Goal: Transaction & Acquisition: Obtain resource

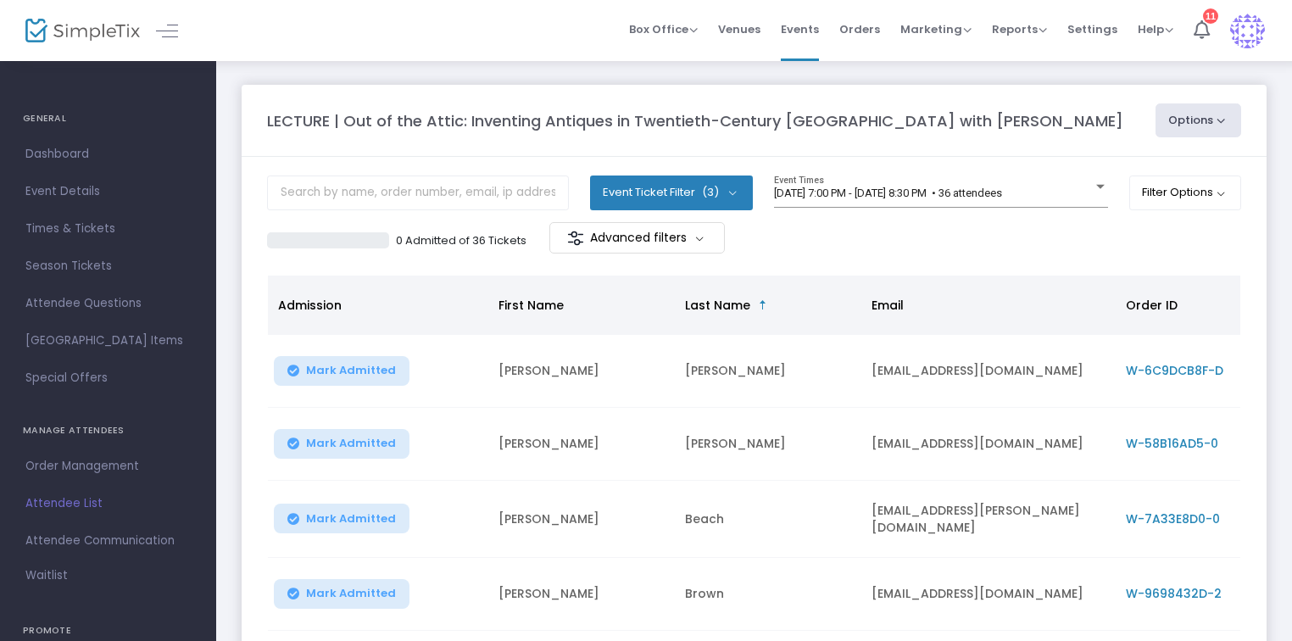
click at [1196, 122] on button "Options" at bounding box center [1198, 120] width 86 height 34
click at [1122, 173] on li "Export List" at bounding box center [1152, 170] width 156 height 33
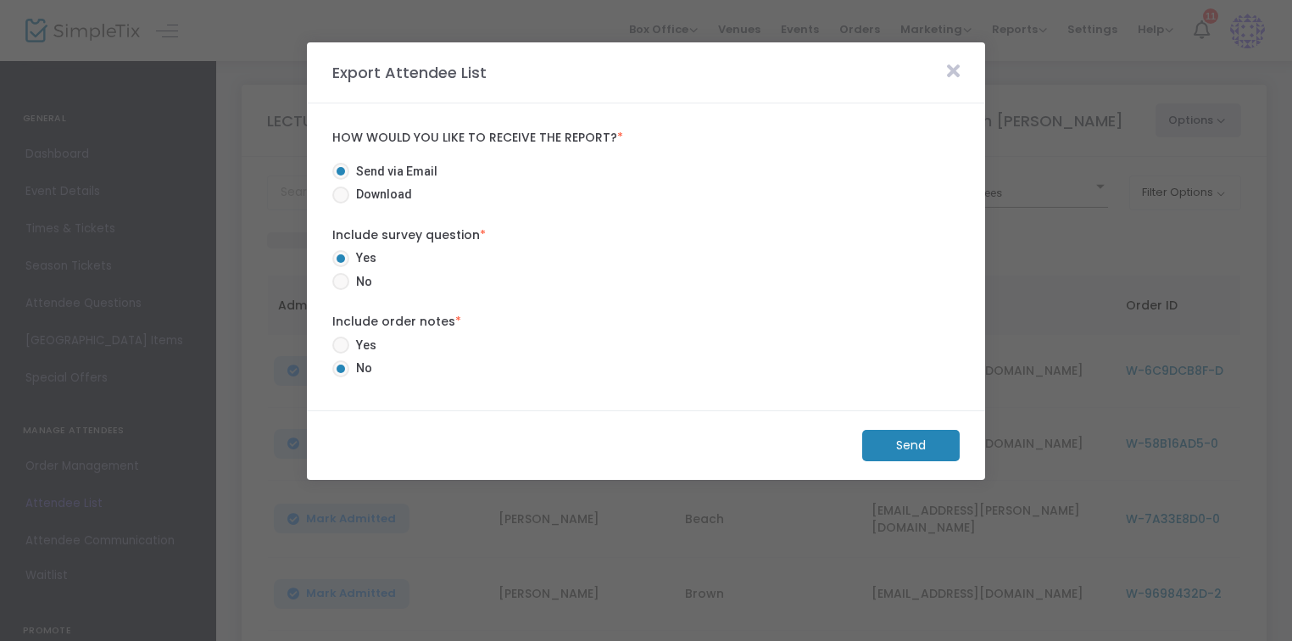
radio input "false"
radio input "true"
click at [376, 193] on span "Download" at bounding box center [380, 195] width 63 height 18
click at [341, 203] on input "Download" at bounding box center [340, 203] width 1 height 1
radio input "true"
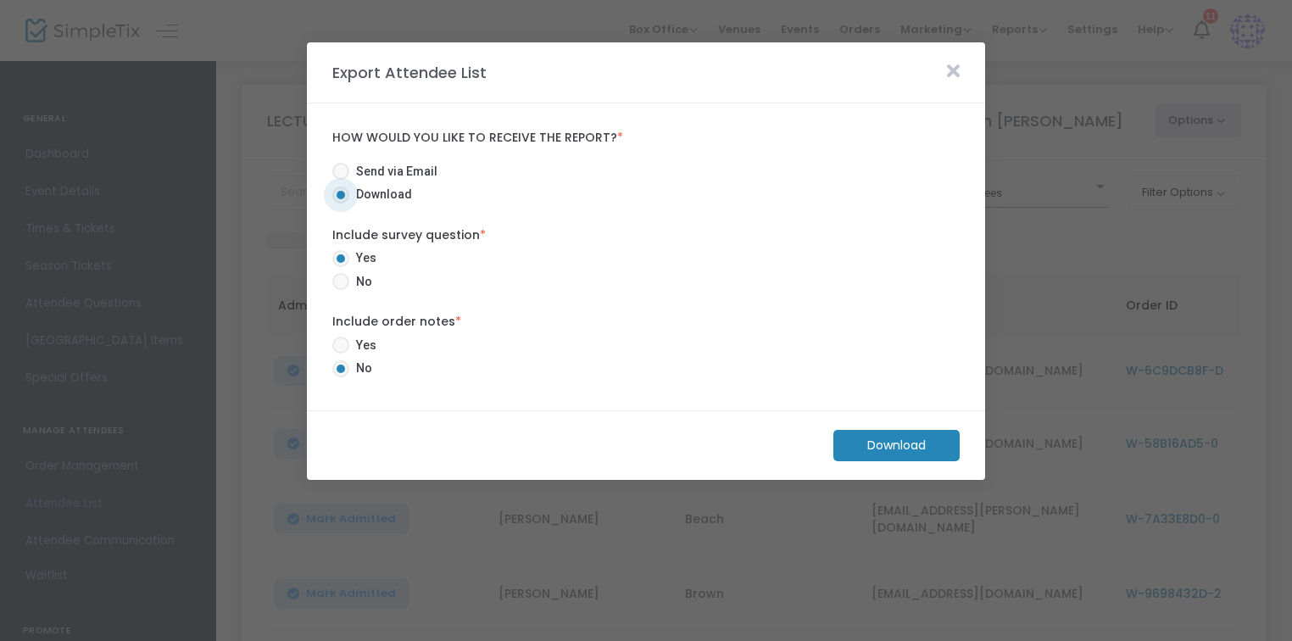
click at [914, 442] on m-button "Download" at bounding box center [896, 445] width 126 height 31
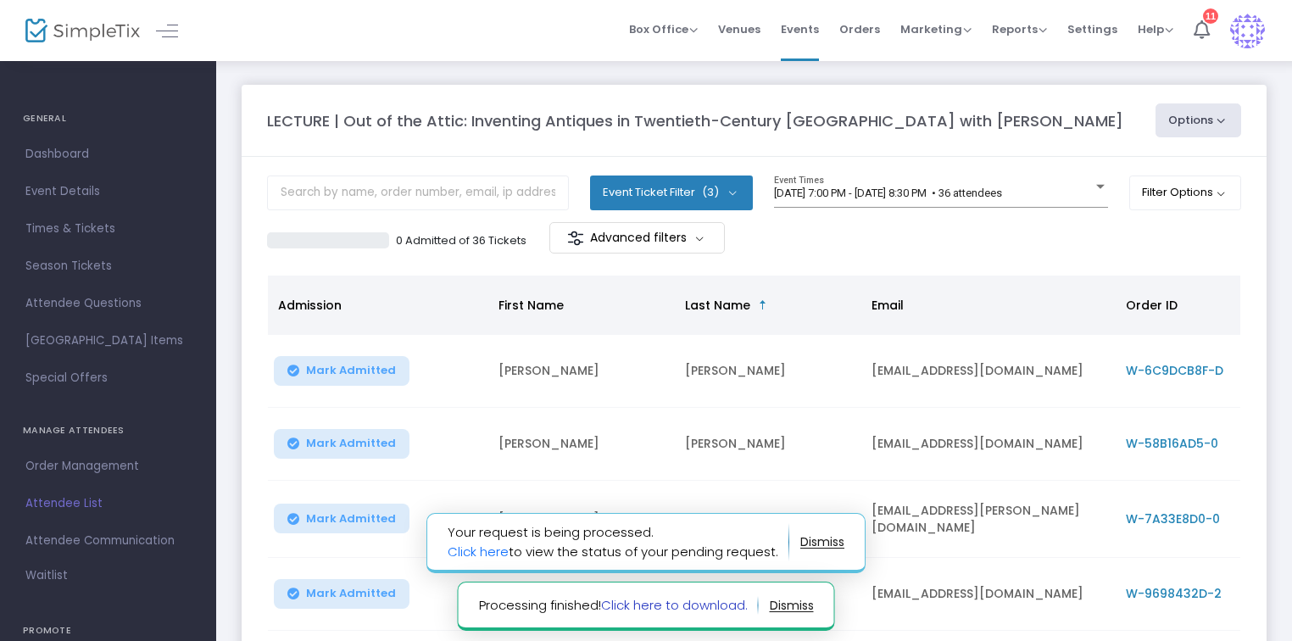
click at [670, 604] on link "Click here to download." at bounding box center [674, 605] width 147 height 18
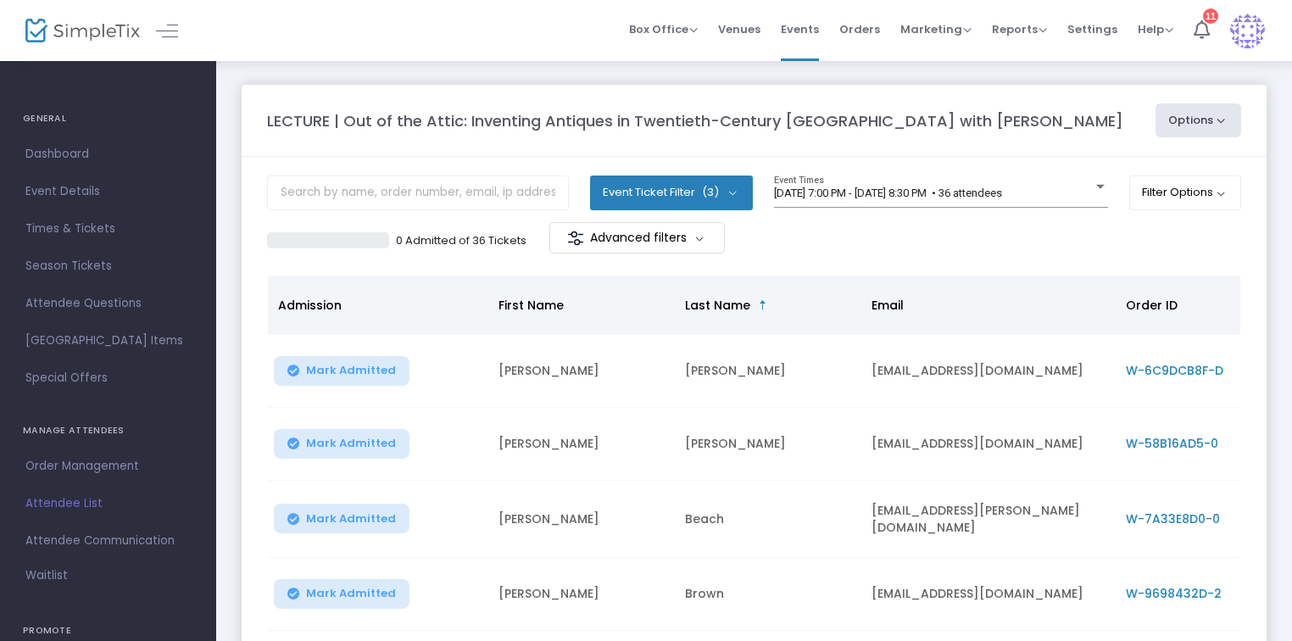
click at [81, 33] on img at bounding box center [82, 31] width 114 height 25
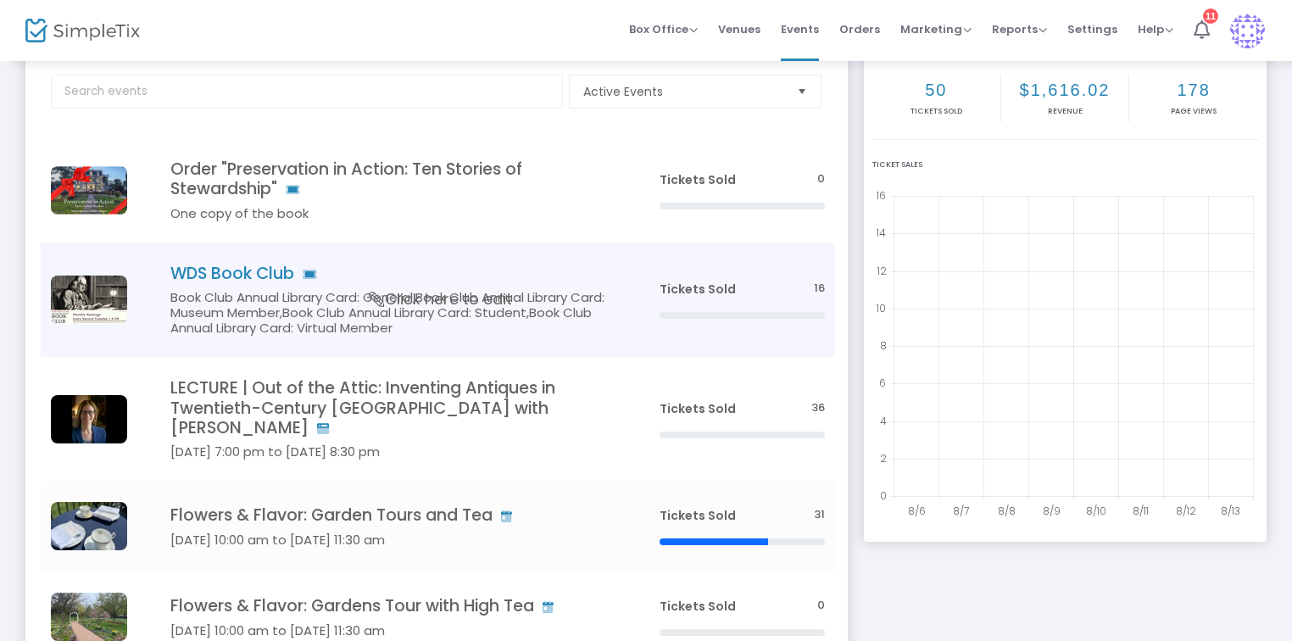
scroll to position [203, 0]
